Goal: Task Accomplishment & Management: Manage account settings

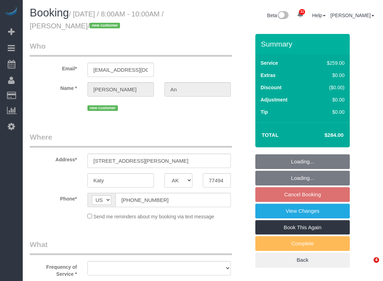
select select "[GEOGRAPHIC_DATA]"
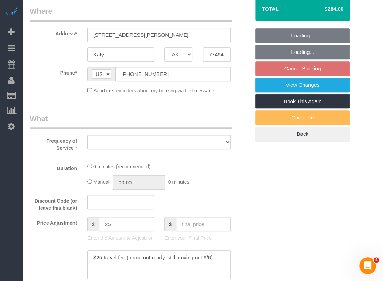
select select "string:fspay-04d7e920-4a30-4bd3-bc8b-eb7f4edf0cb2"
select select "3"
select select "spot26"
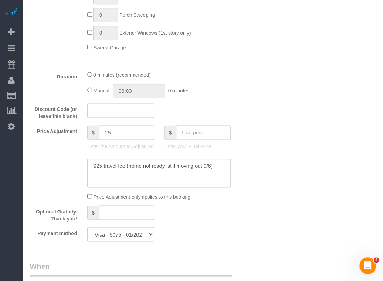
scroll to position [595, 0]
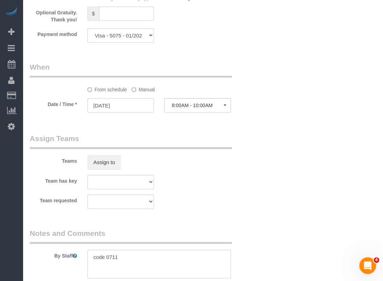
select select "object:2012"
click at [207, 111] on button "8:00AM - 10:00AM" at bounding box center [197, 105] width 66 height 14
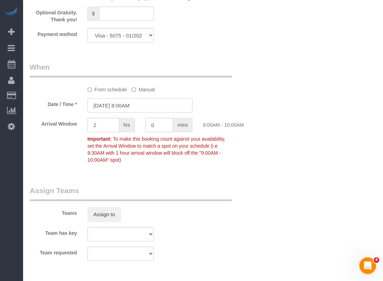
click at [139, 102] on input "[DATE] 8:00AM" at bounding box center [139, 105] width 105 height 14
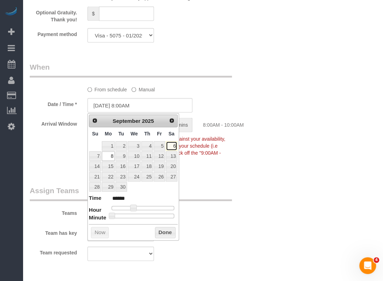
click at [175, 142] on link "6" at bounding box center [172, 145] width 12 height 9
type input "[DATE] 8:00AM"
click at [166, 229] on button "Done" at bounding box center [165, 232] width 21 height 11
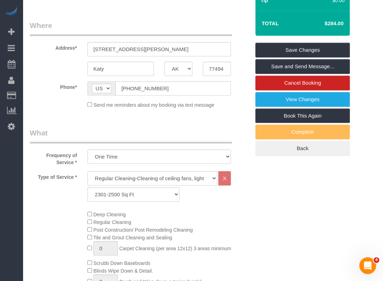
scroll to position [70, 0]
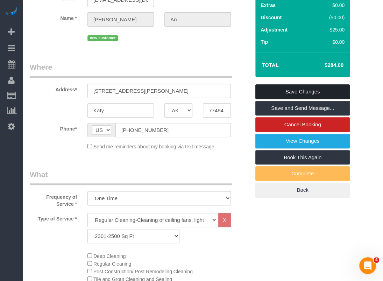
click at [288, 92] on link "Save Changes" at bounding box center [302, 91] width 94 height 15
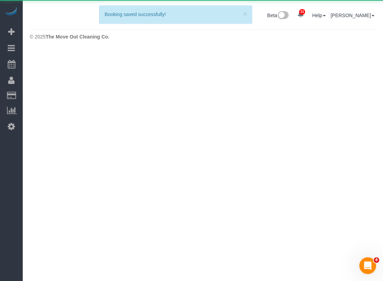
scroll to position [0, 0]
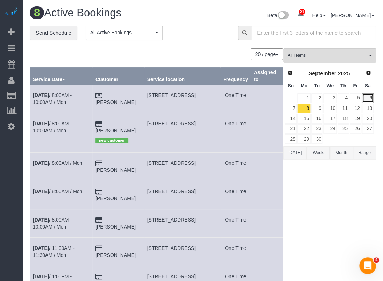
click at [368, 95] on link "6" at bounding box center [368, 97] width 12 height 9
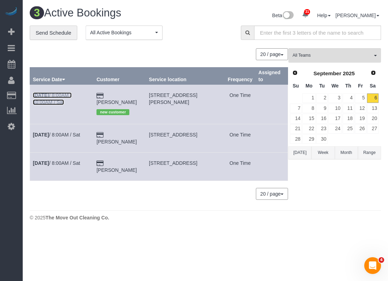
click at [70, 96] on link "[DATE] 8:00AM - 10:00AM / Sat" at bounding box center [52, 98] width 39 height 13
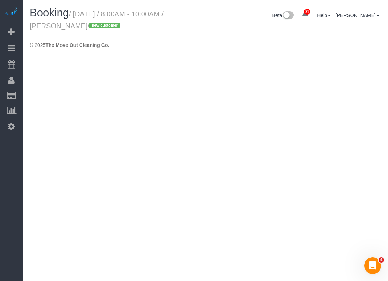
select select "[GEOGRAPHIC_DATA]"
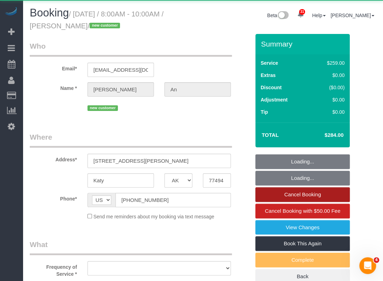
select select "object:2559"
select select "string:fspay-04d7e920-4a30-4bd3-bc8b-eb7f4edf0cb2"
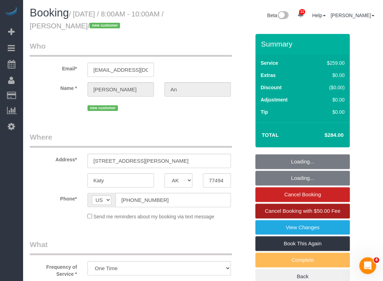
select select "3"
select select "spot51"
select select "object:2637"
click at [301, 211] on span "Cancel Booking with $50.00 Fee" at bounding box center [303, 211] width 76 height 6
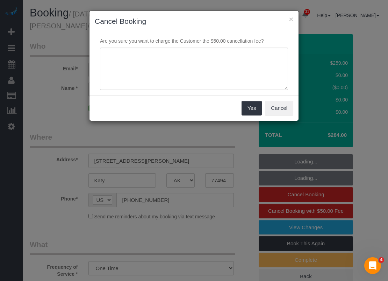
select select "spot72"
click at [246, 84] on textarea at bounding box center [194, 69] width 188 height 43
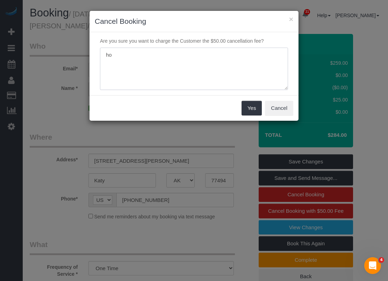
type textarea "h"
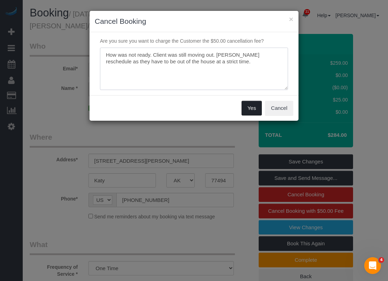
type textarea "How was not ready. Client was still moving out. [PERSON_NAME] reschedule as the…"
click at [253, 110] on button "Yes" at bounding box center [252, 108] width 20 height 15
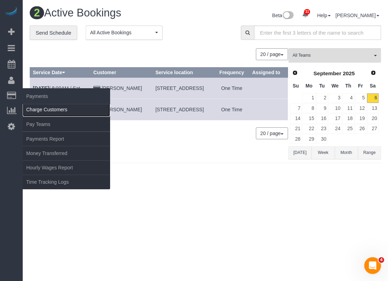
click at [36, 107] on link "Charge Customers" at bounding box center [66, 109] width 87 height 14
select select
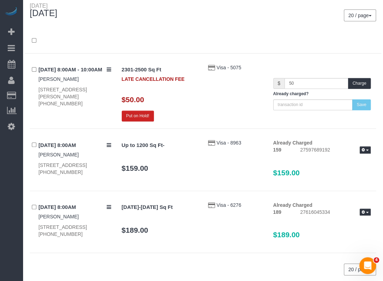
scroll to position [28, 0]
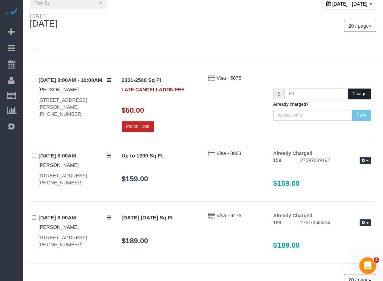
click at [352, 91] on button "Charge" at bounding box center [359, 93] width 23 height 11
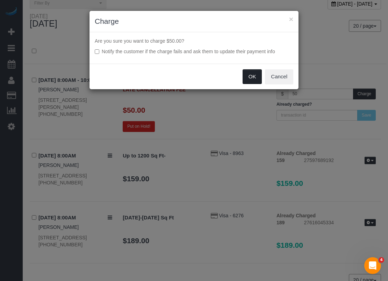
click at [252, 76] on button "OK" at bounding box center [253, 76] width 20 height 15
